Goal: Task Accomplishment & Management: Use online tool/utility

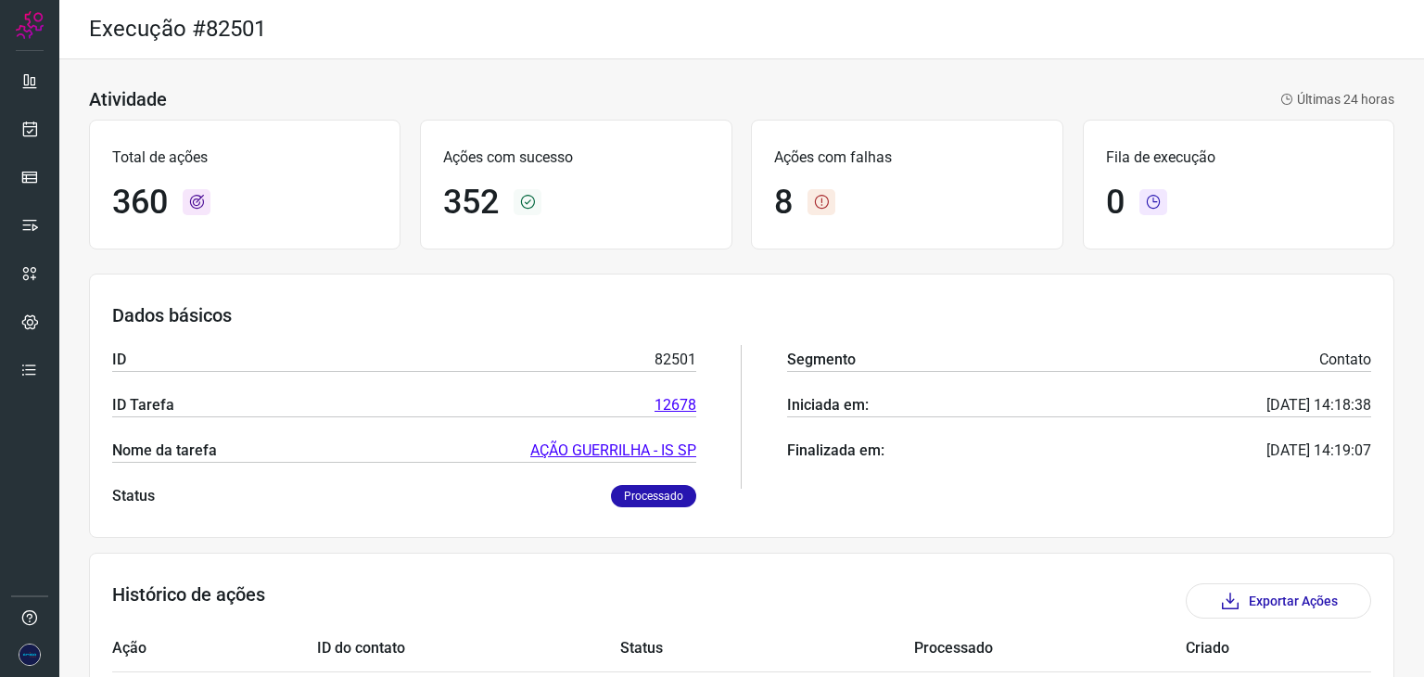
scroll to position [278, 0]
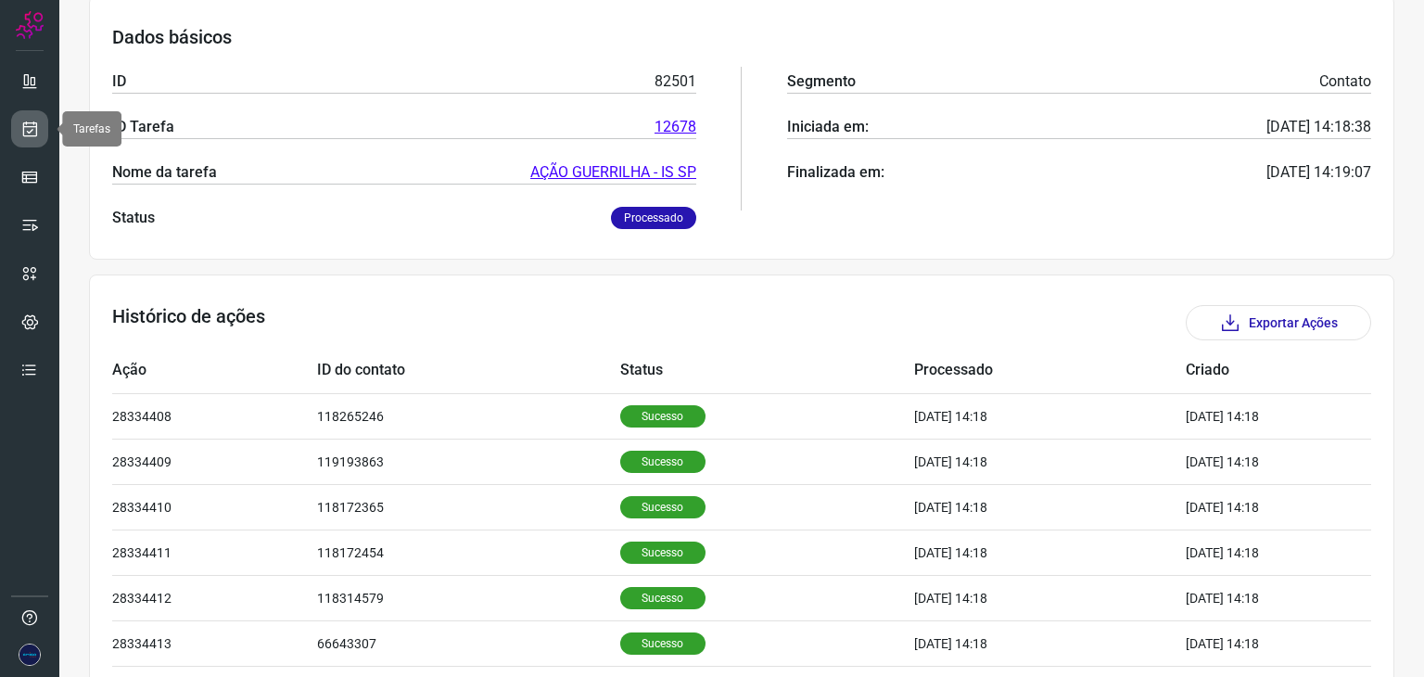
click at [33, 131] on icon at bounding box center [29, 129] width 19 height 19
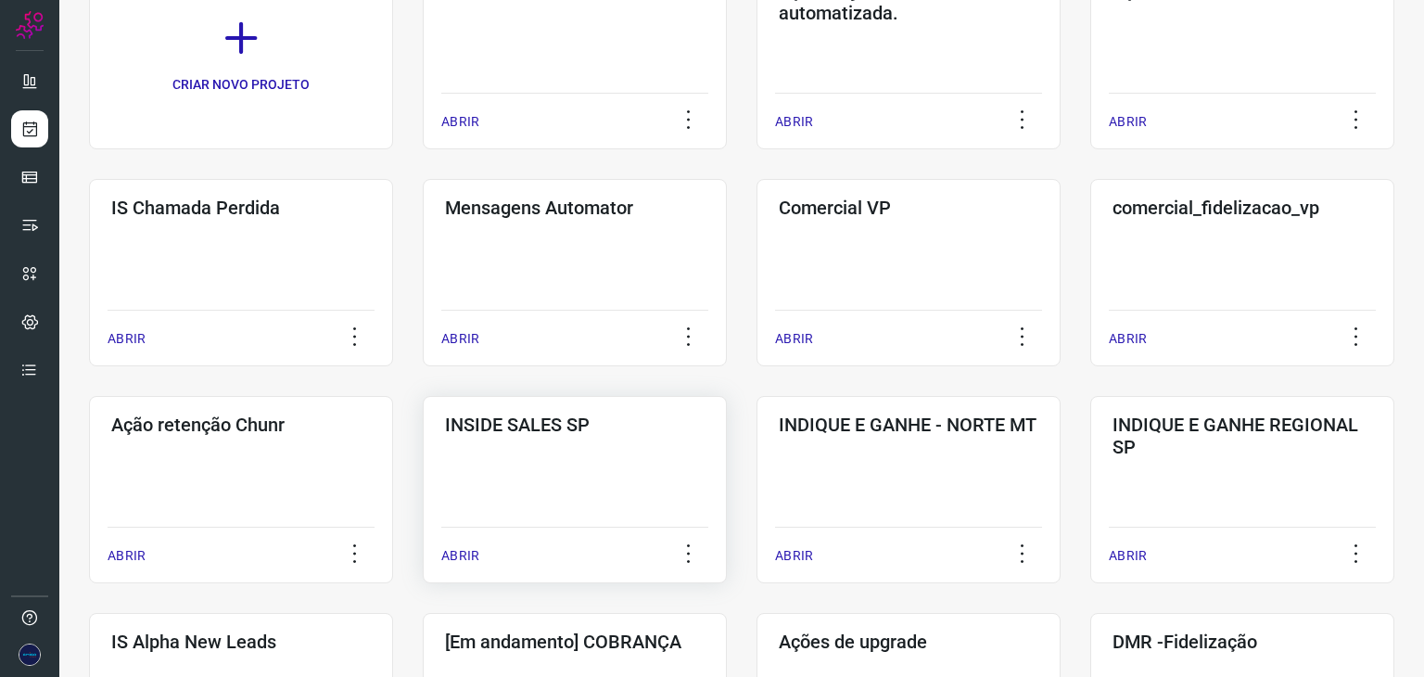
click at [460, 551] on p "ABRIR" at bounding box center [460, 555] width 38 height 19
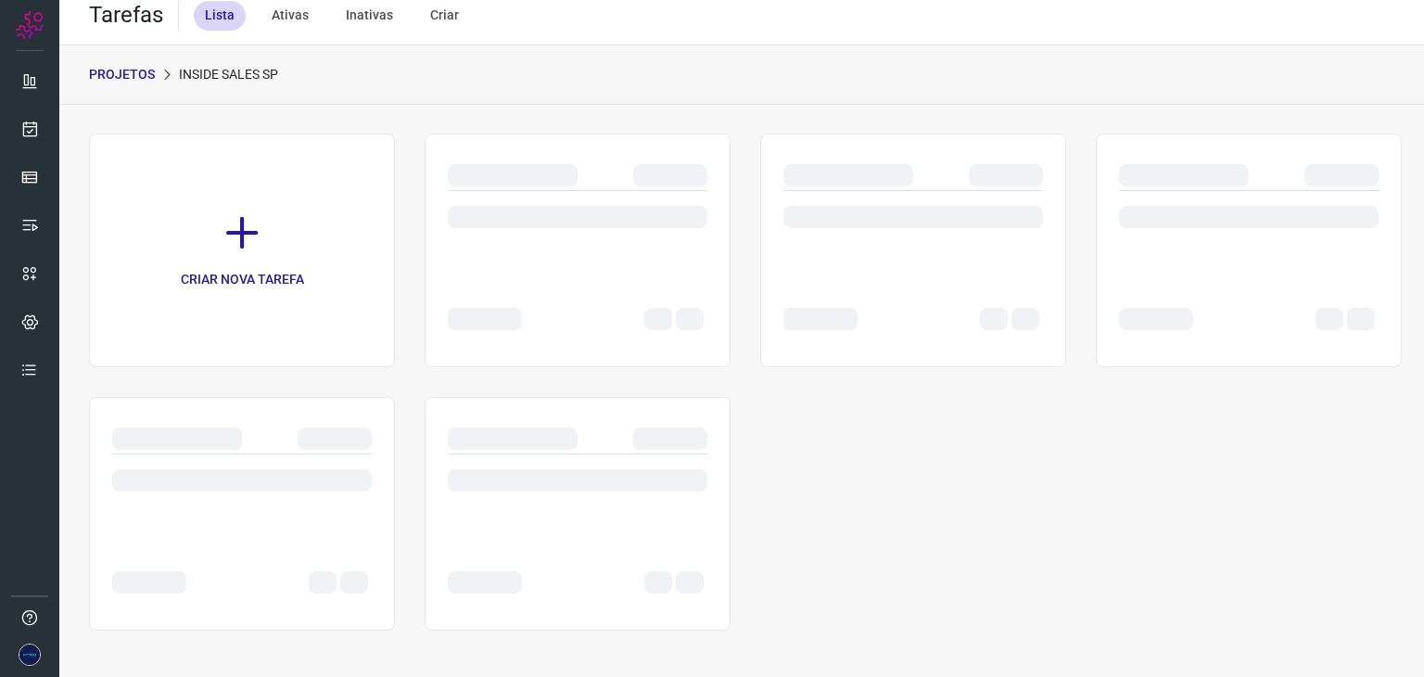
scroll to position [14, 0]
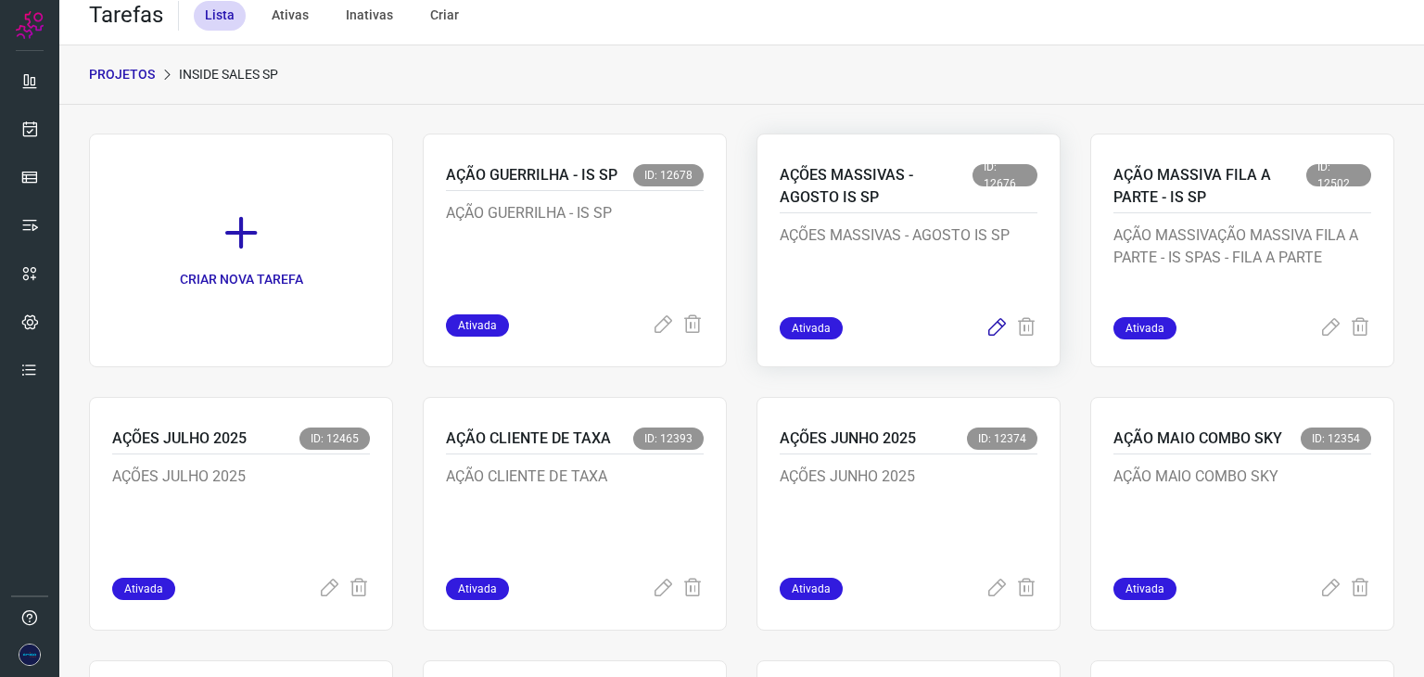
click at [986, 329] on icon at bounding box center [997, 328] width 22 height 22
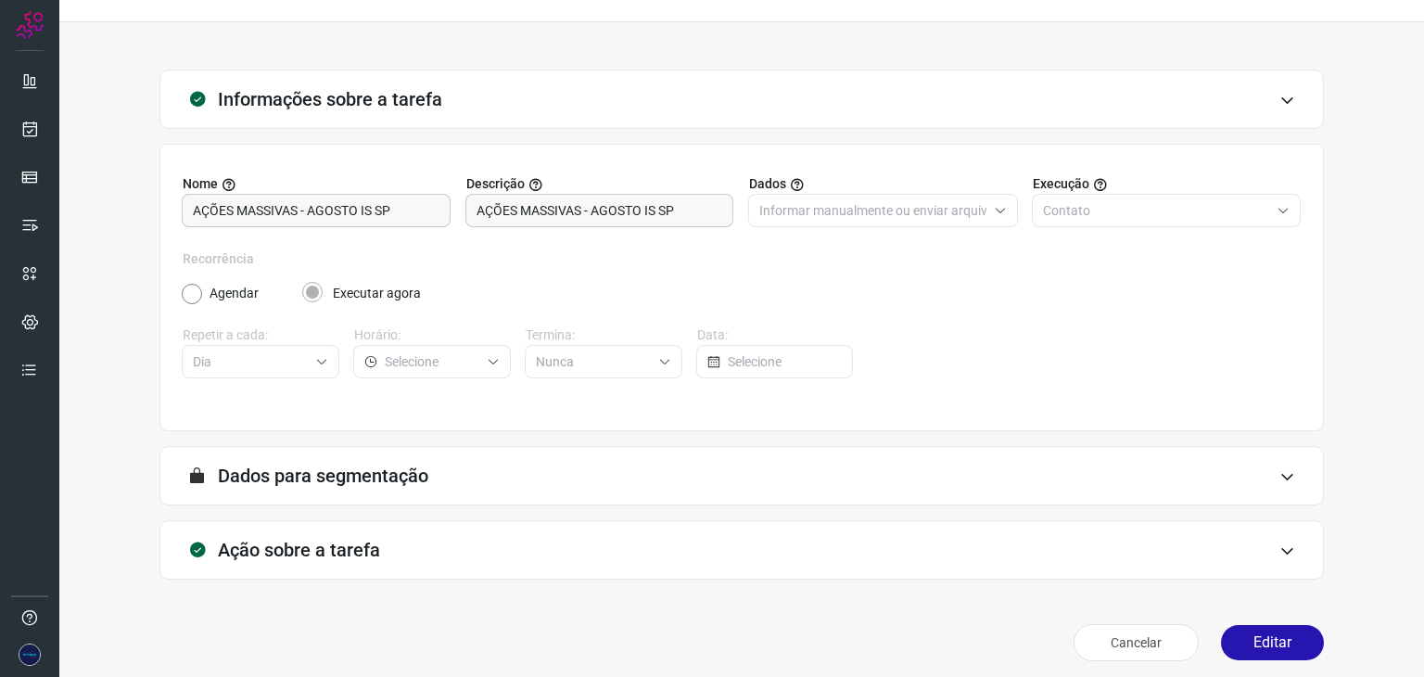
scroll to position [47, 0]
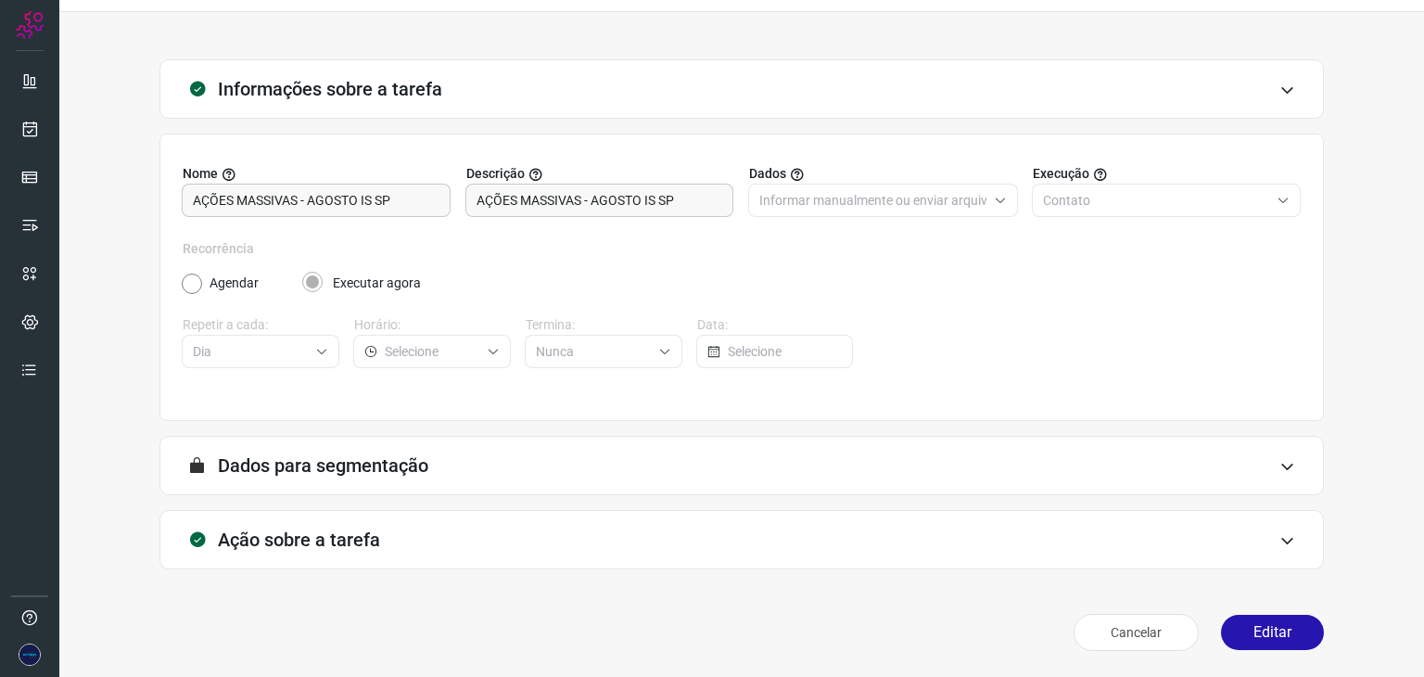
click at [1410, 663] on div at bounding box center [1410, 663] width 0 height 0
click at [1278, 631] on button "Editar" at bounding box center [1272, 632] width 103 height 35
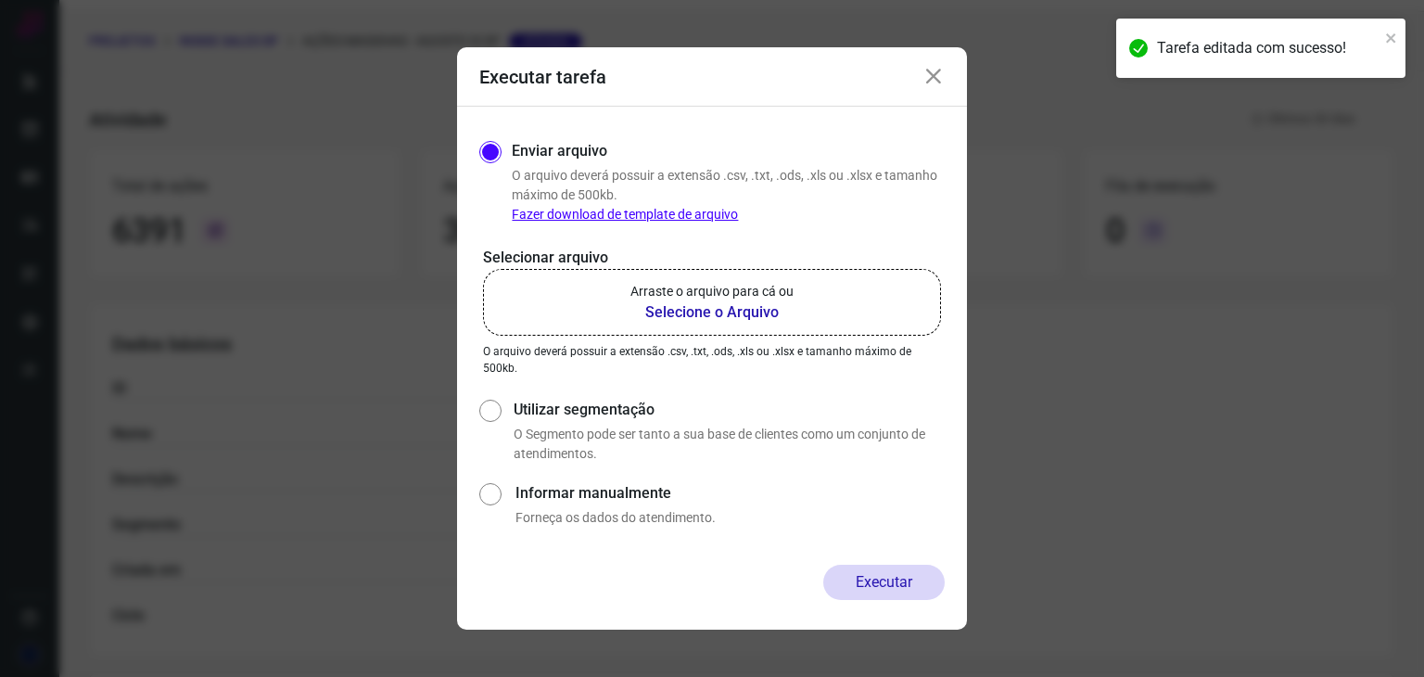
click at [724, 311] on b "Selecione o Arquivo" at bounding box center [712, 312] width 163 height 22
click at [0, 0] on input "Arraste o arquivo para cá ou Selecione o Arquivo" at bounding box center [0, 0] width 0 height 0
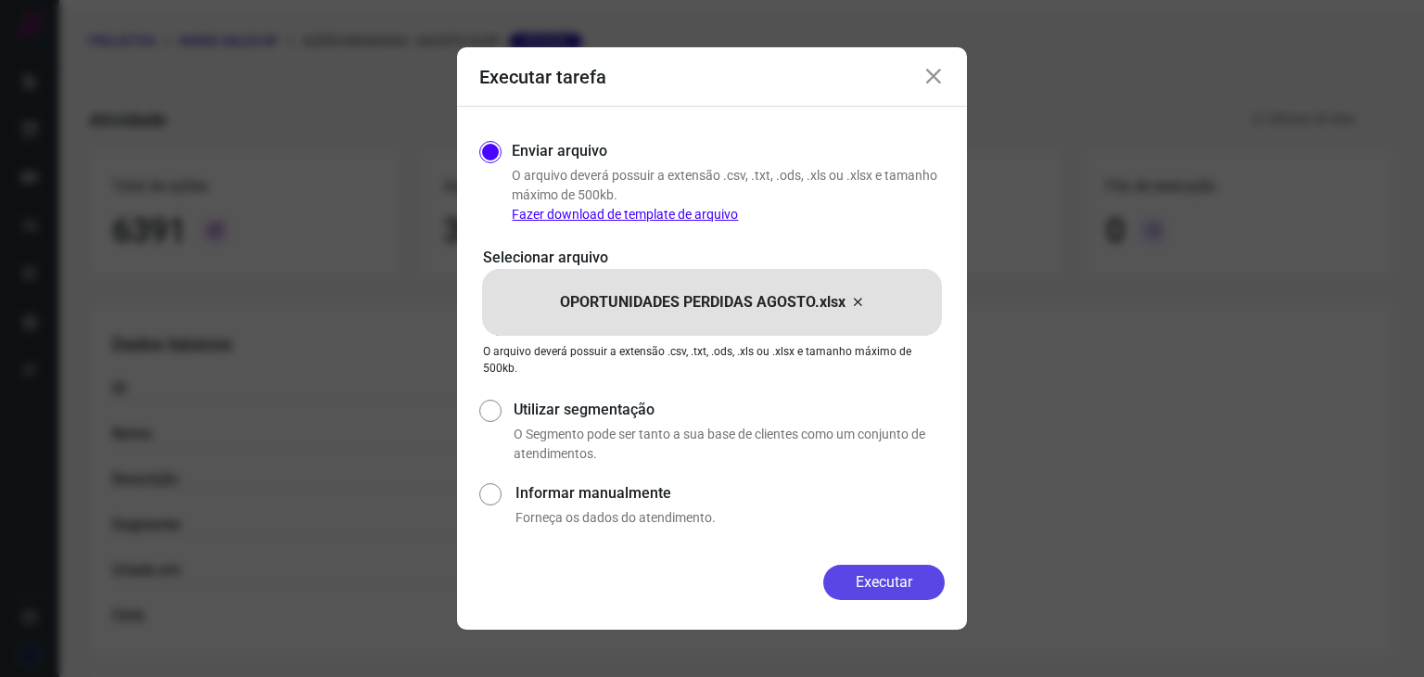
click at [905, 580] on button "Executar" at bounding box center [883, 582] width 121 height 35
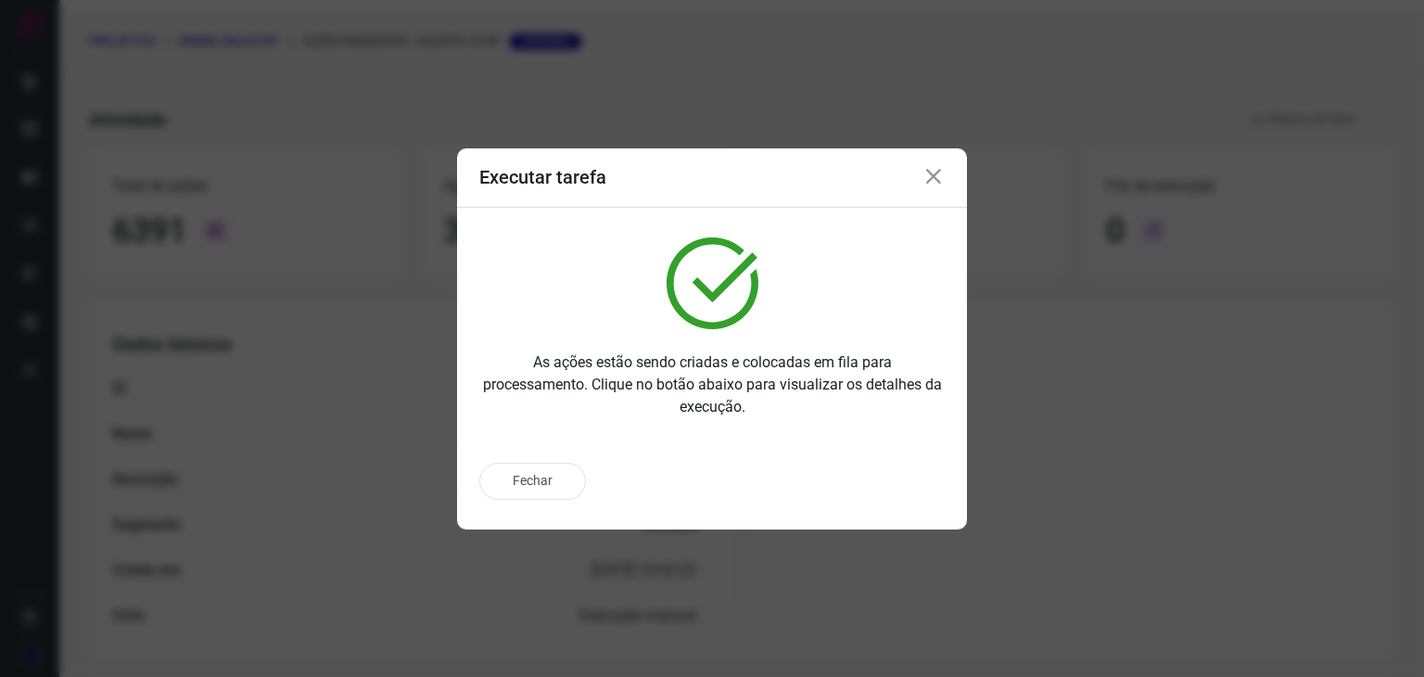
click at [936, 174] on icon at bounding box center [934, 177] width 22 height 22
